Goal: Task Accomplishment & Management: Use online tool/utility

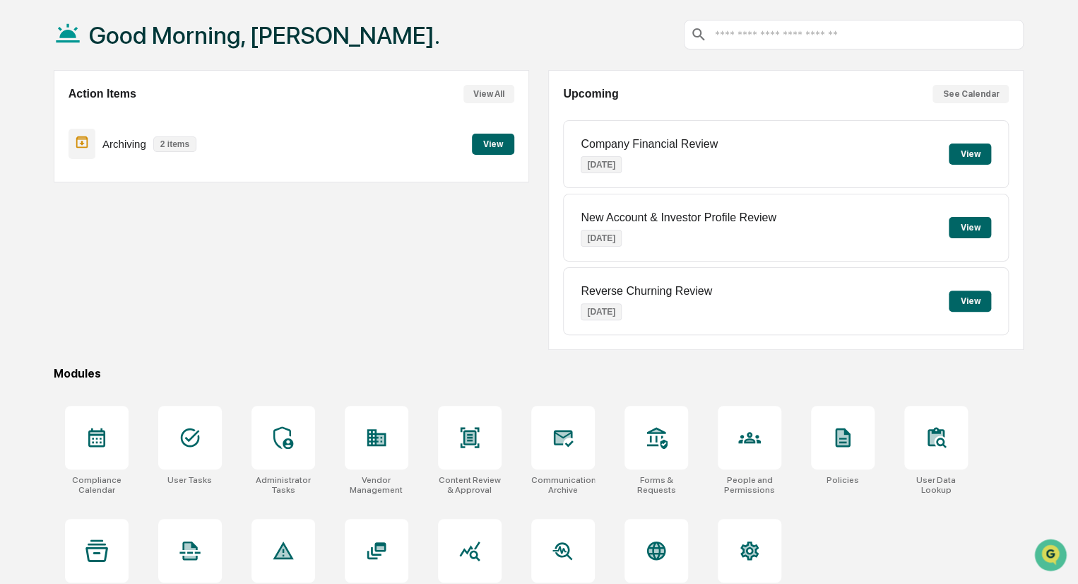
scroll to position [100, 0]
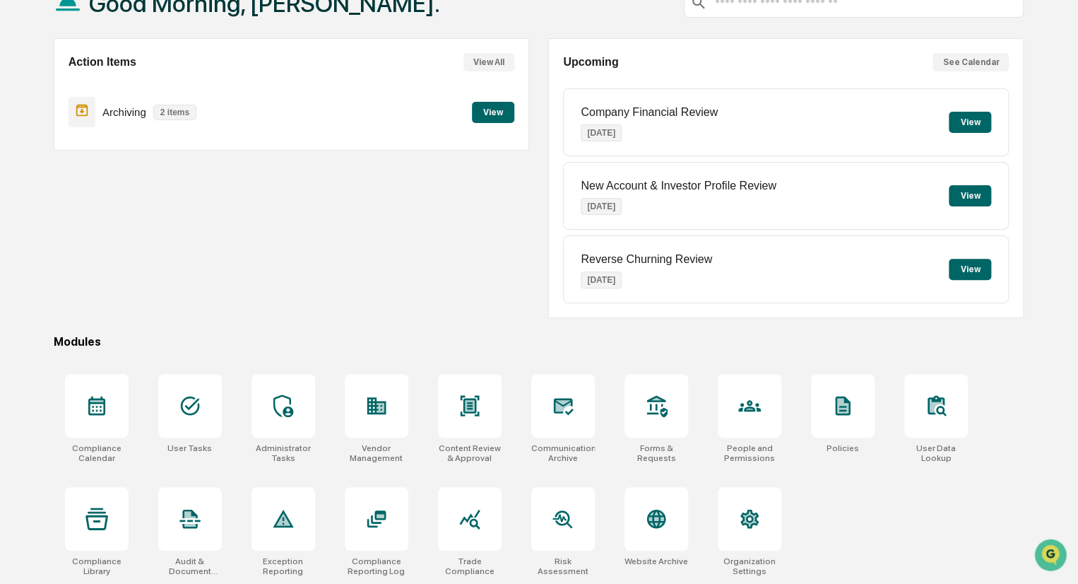
click at [974, 119] on button "View" at bounding box center [970, 122] width 42 height 21
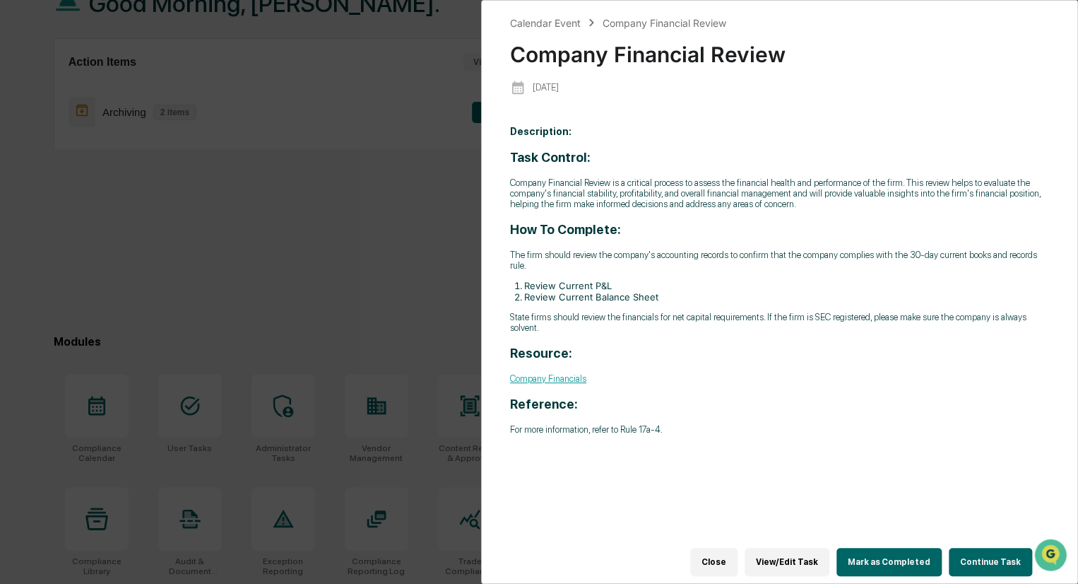
click at [726, 554] on button "Close" at bounding box center [713, 562] width 47 height 28
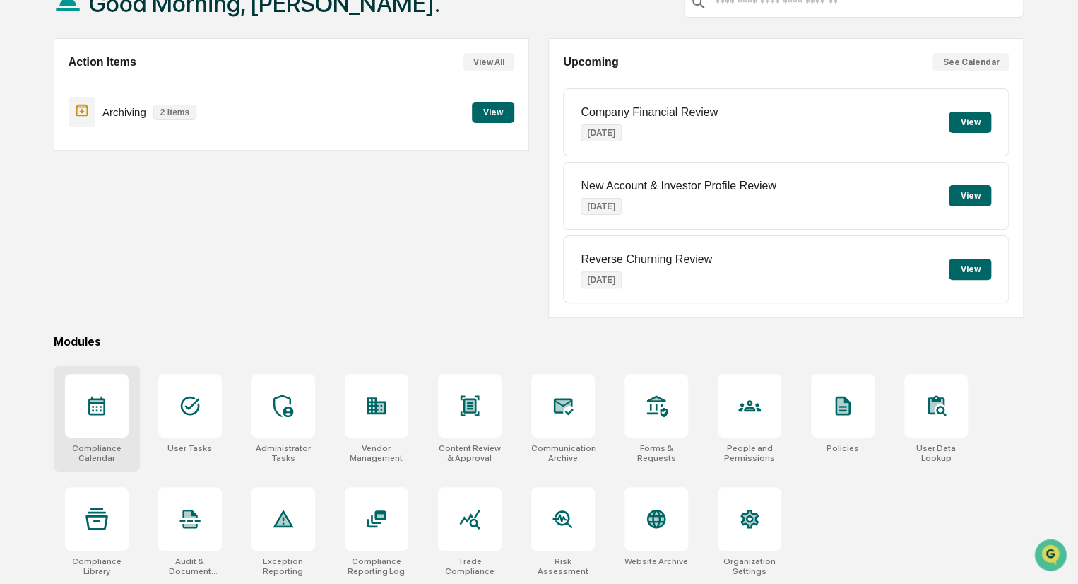
click at [95, 386] on div at bounding box center [97, 406] width 64 height 64
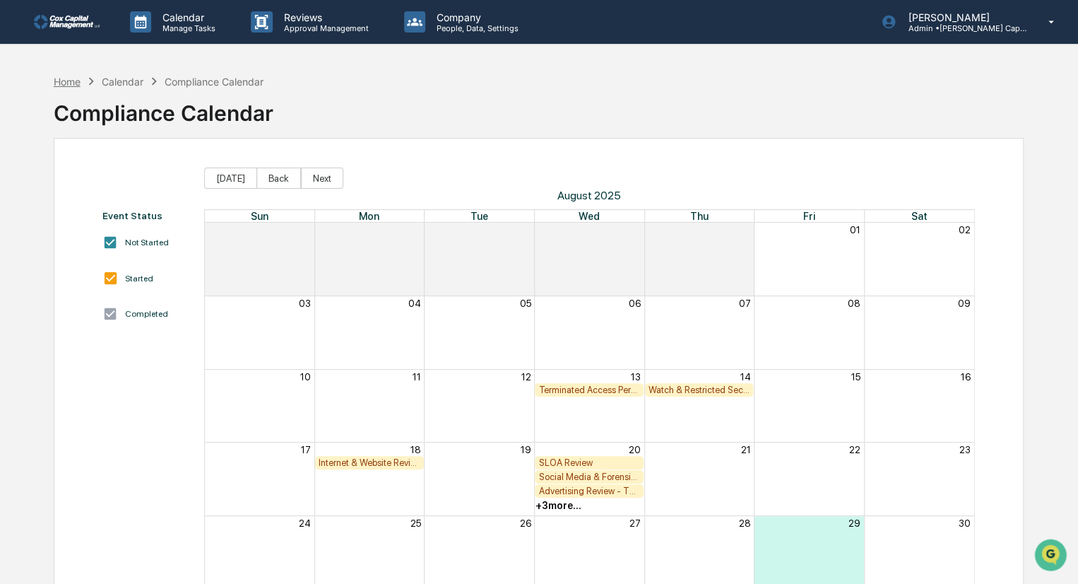
click at [64, 79] on div "Home" at bounding box center [67, 82] width 27 height 12
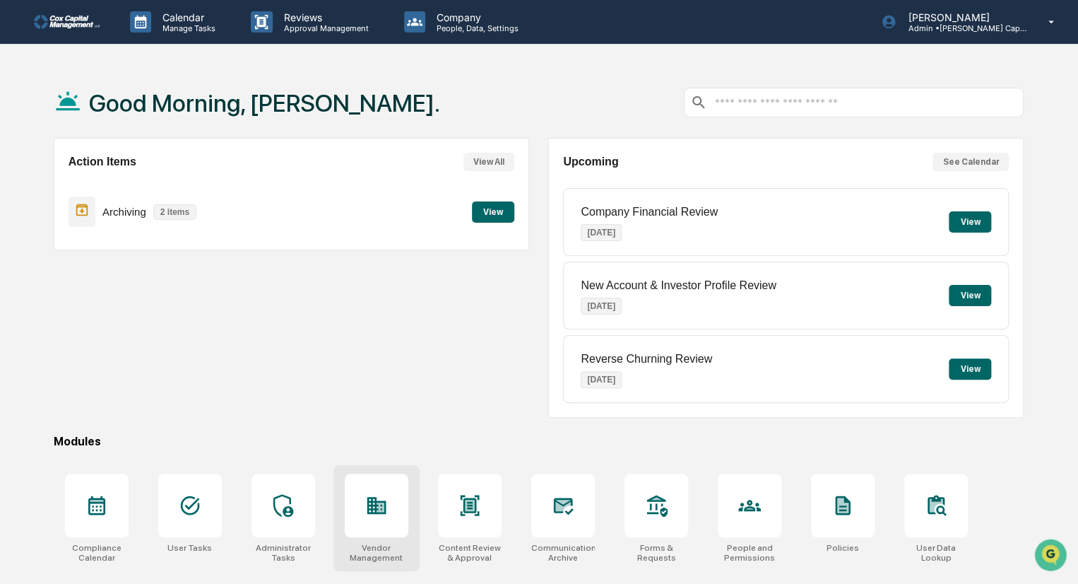
click at [387, 519] on div at bounding box center [377, 505] width 64 height 64
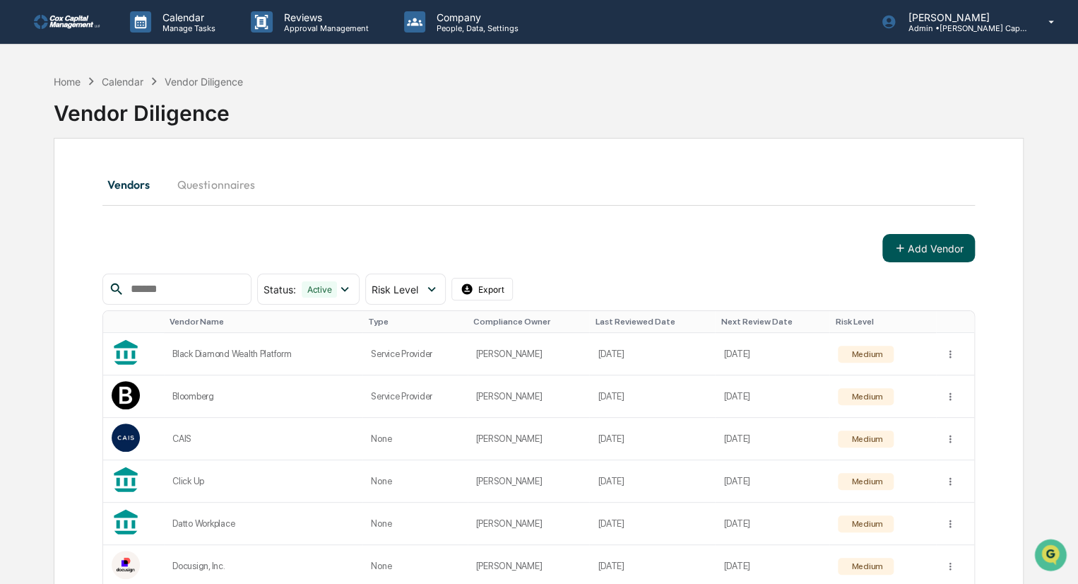
click at [943, 243] on button "Add Vendor" at bounding box center [928, 248] width 93 height 28
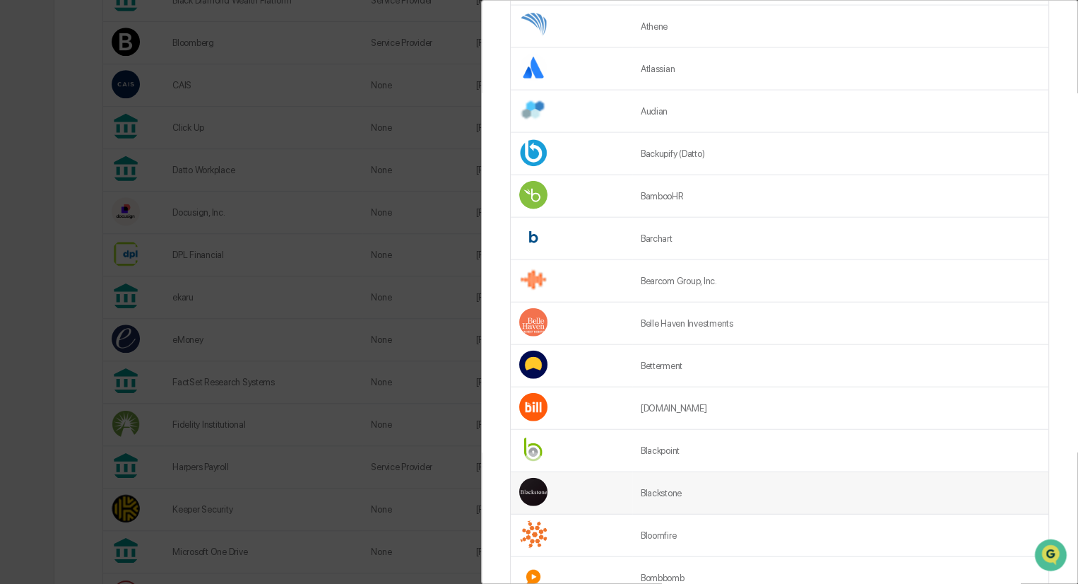
scroll to position [1554, 0]
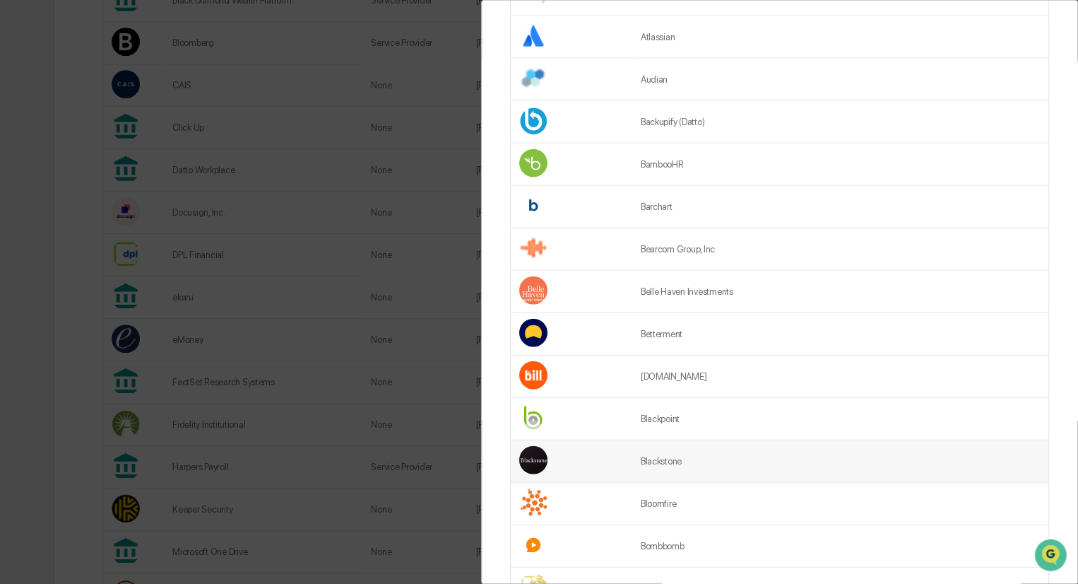
click at [805, 457] on td "Blackstone" at bounding box center [840, 461] width 416 height 42
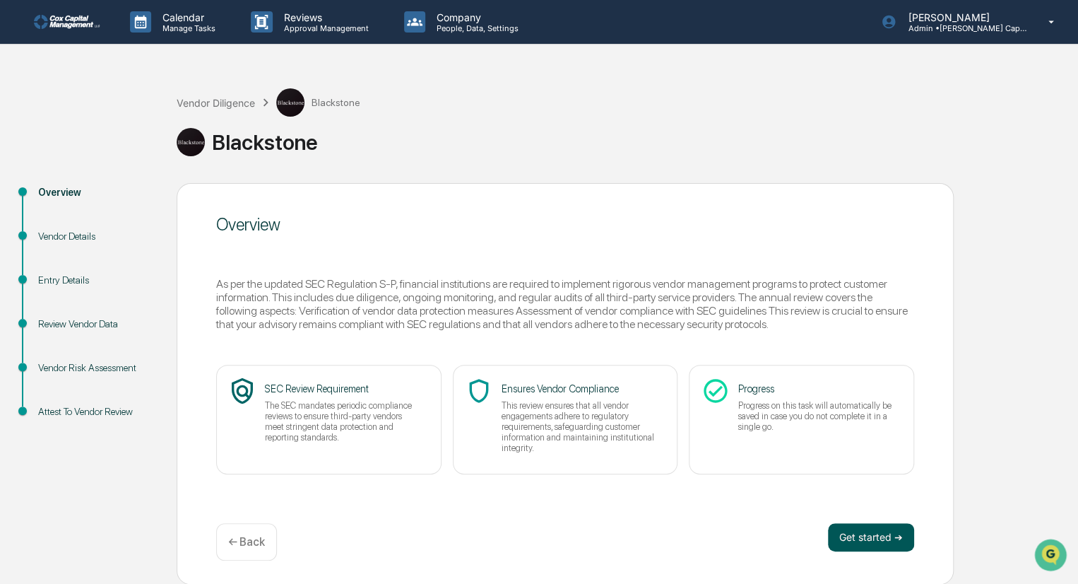
click at [875, 541] on button "Get started ➔" at bounding box center [871, 537] width 86 height 28
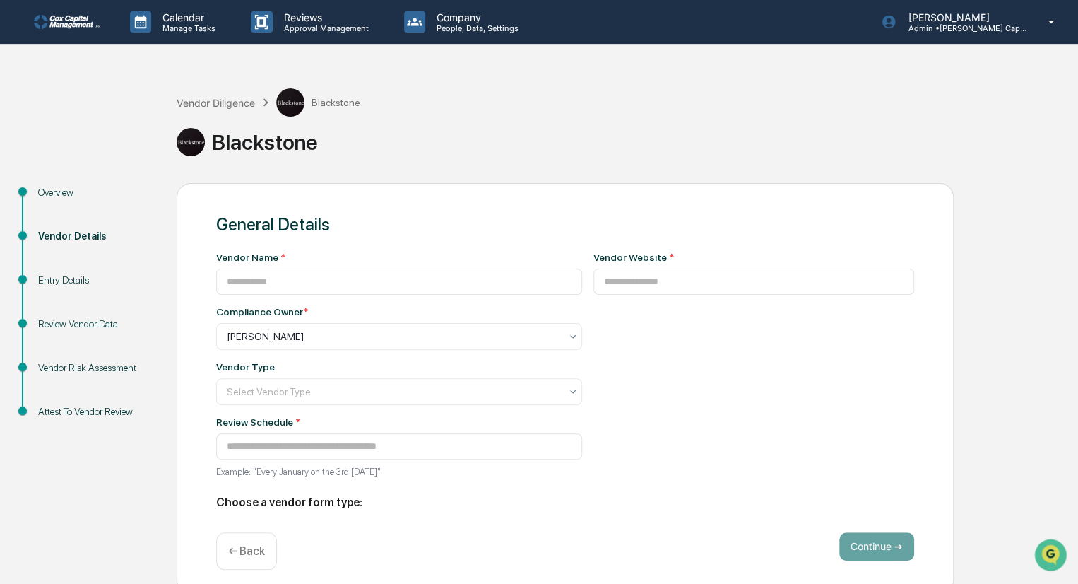
type input "**********"
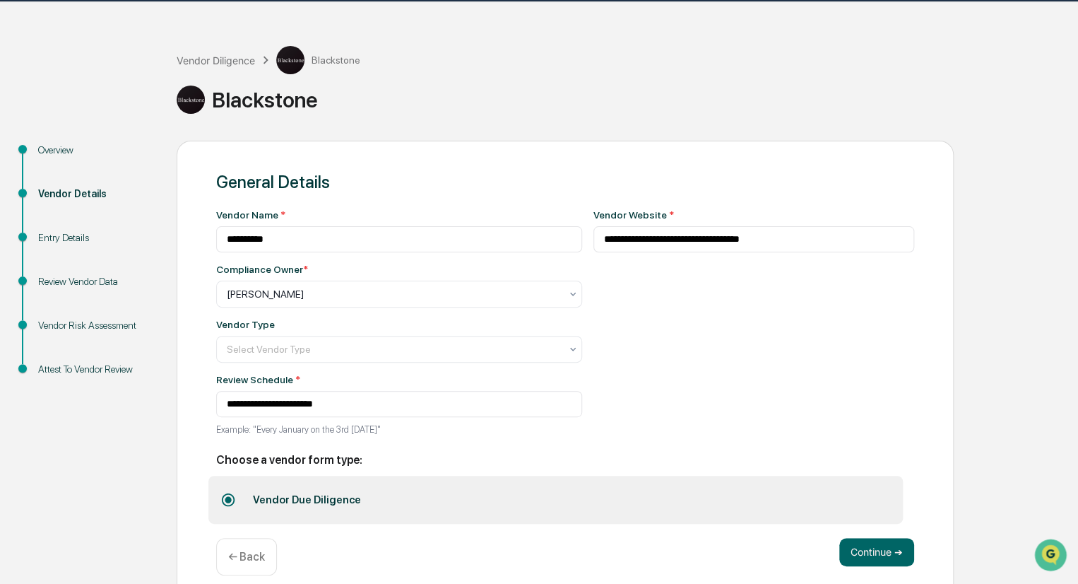
scroll to position [61, 0]
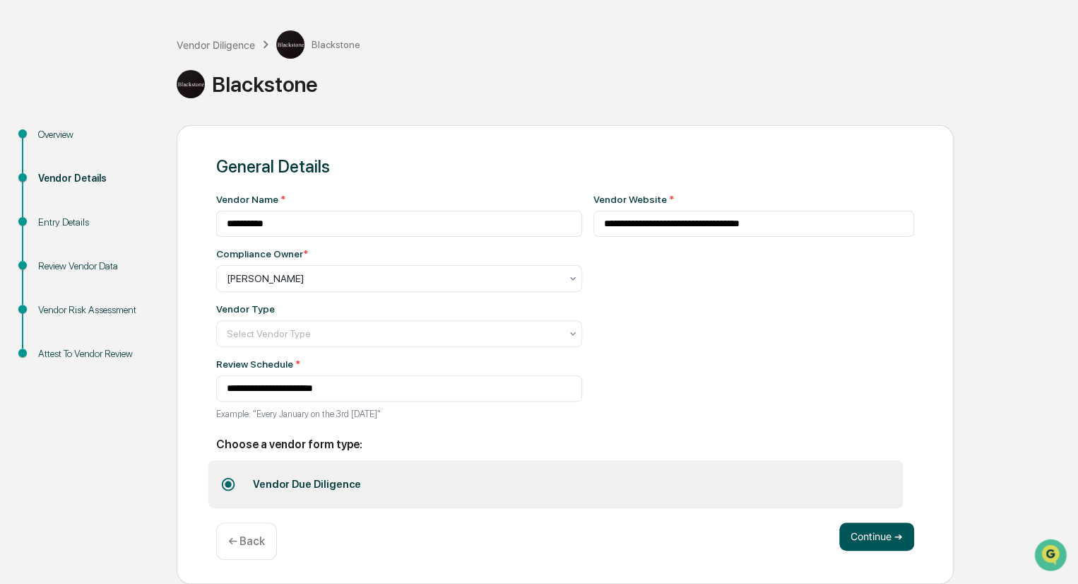
click at [878, 533] on button "Continue ➔" at bounding box center [876, 536] width 75 height 28
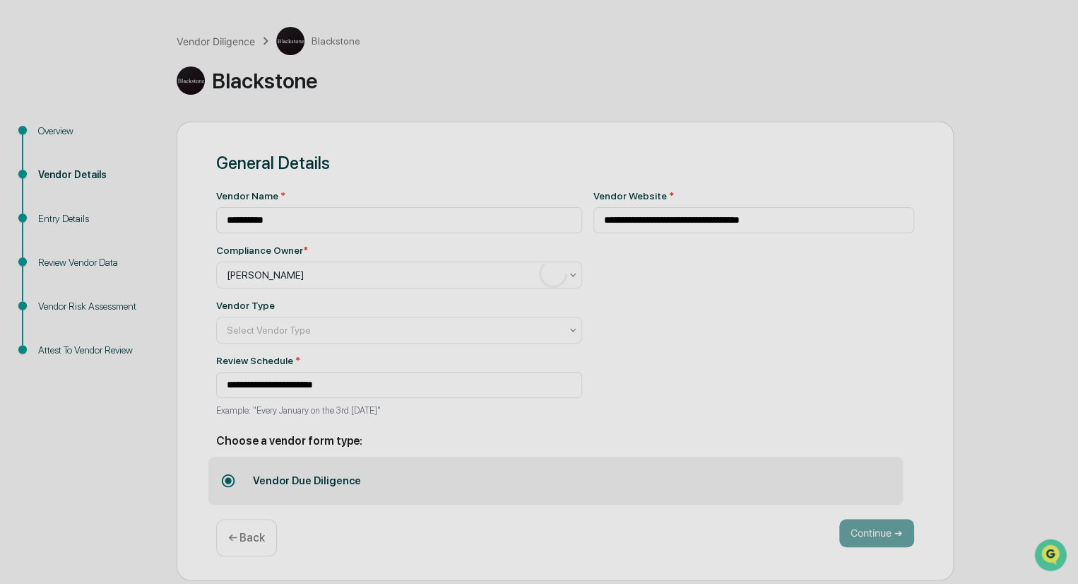
scroll to position [0, 0]
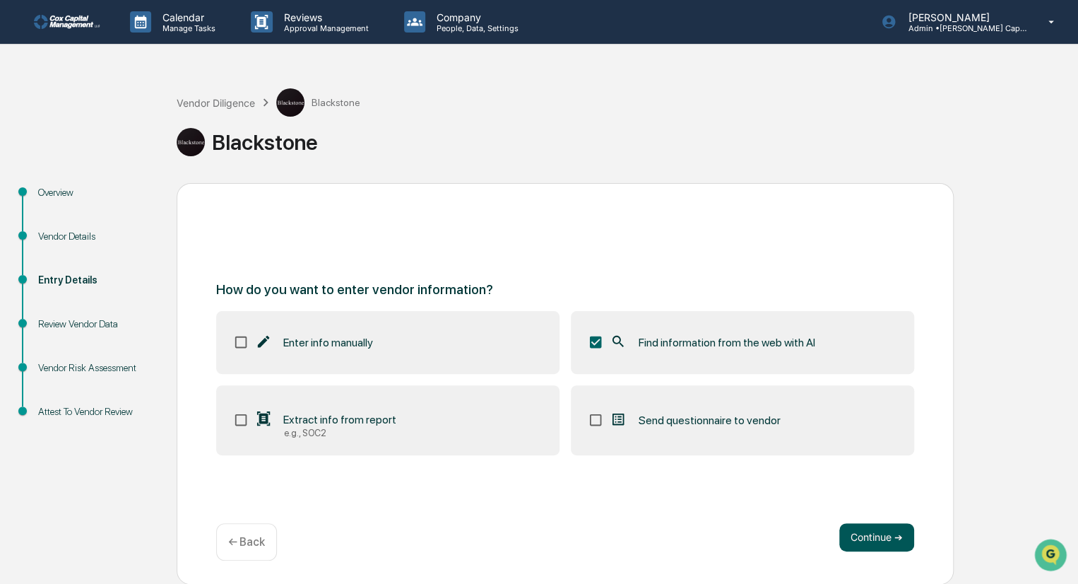
click at [869, 536] on button "Continue ➔" at bounding box center [876, 537] width 75 height 28
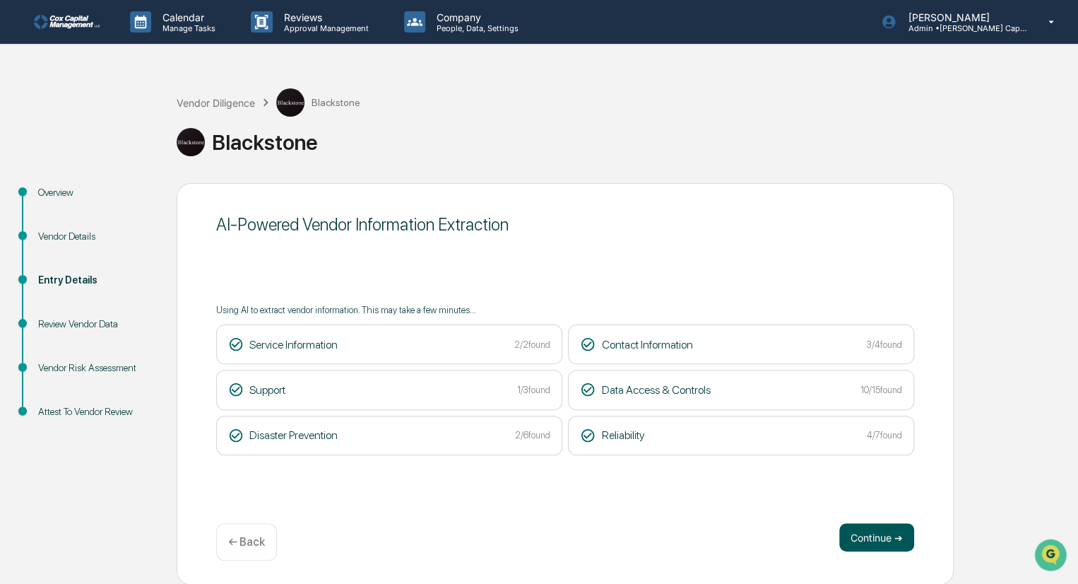
click at [882, 534] on button "Continue ➔" at bounding box center [876, 537] width 75 height 28
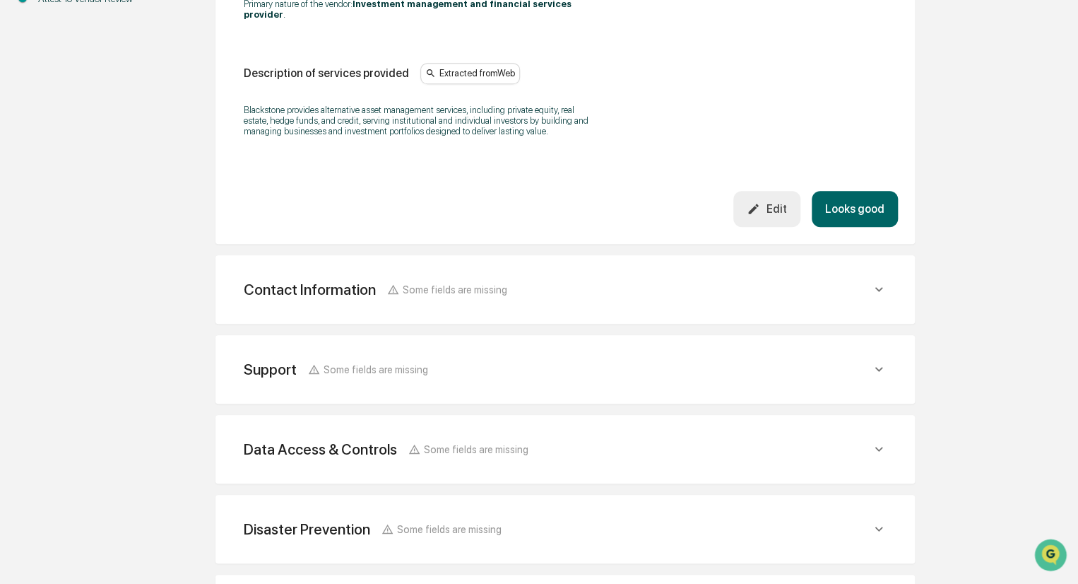
scroll to position [424, 0]
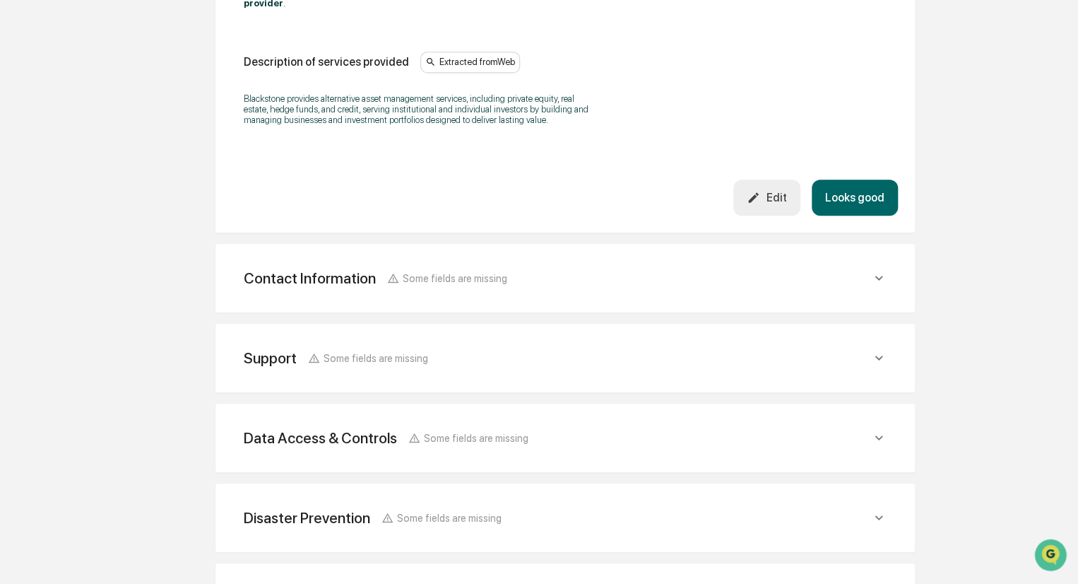
click at [845, 179] on button "Looks good" at bounding box center [855, 197] width 86 height 36
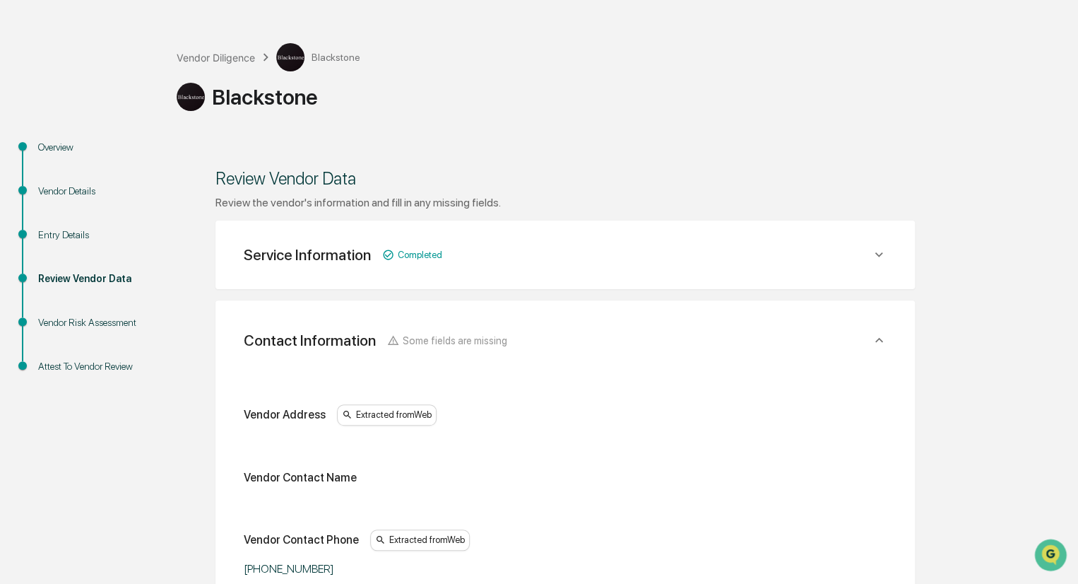
scroll to position [71, 0]
